Goal: Check status: Check status

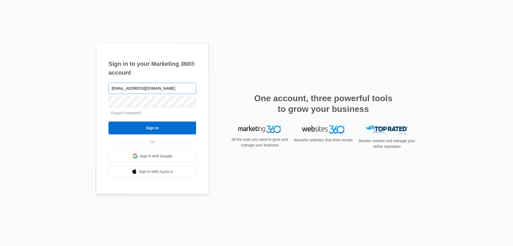
type input "[EMAIL_ADDRESS][DOMAIN_NAME]"
click at [109, 121] on input "Sign In" at bounding box center [153, 127] width 88 height 13
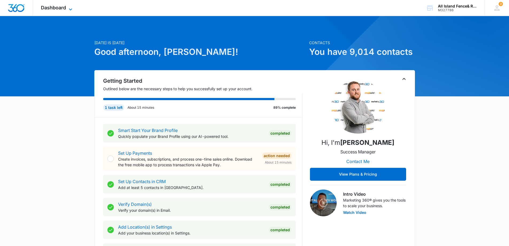
click at [70, 9] on icon at bounding box center [70, 9] width 3 height 2
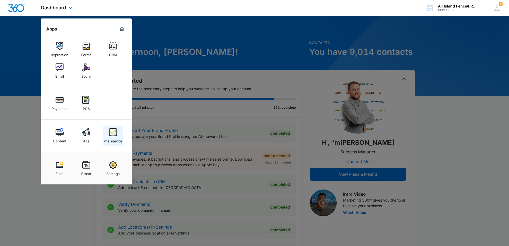
click at [113, 137] on div "Intelligence" at bounding box center [112, 139] width 19 height 7
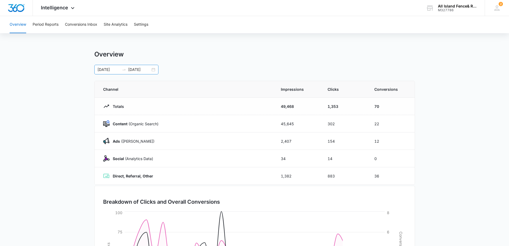
click at [146, 69] on input "08/05/2025" at bounding box center [139, 70] width 22 height 6
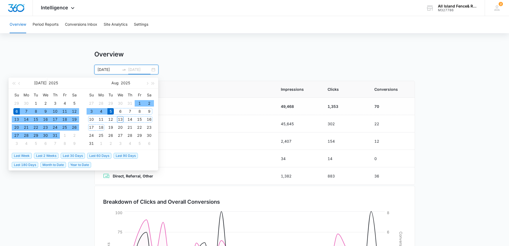
type input "08/05/2025"
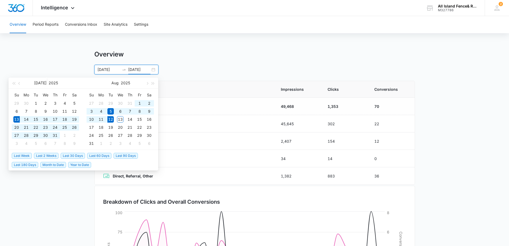
click at [80, 155] on span "Last 30 Days" at bounding box center [73, 156] width 24 height 6
type input "07/13/2025"
type input "08/12/2025"
